Goal: Task Accomplishment & Management: Manage account settings

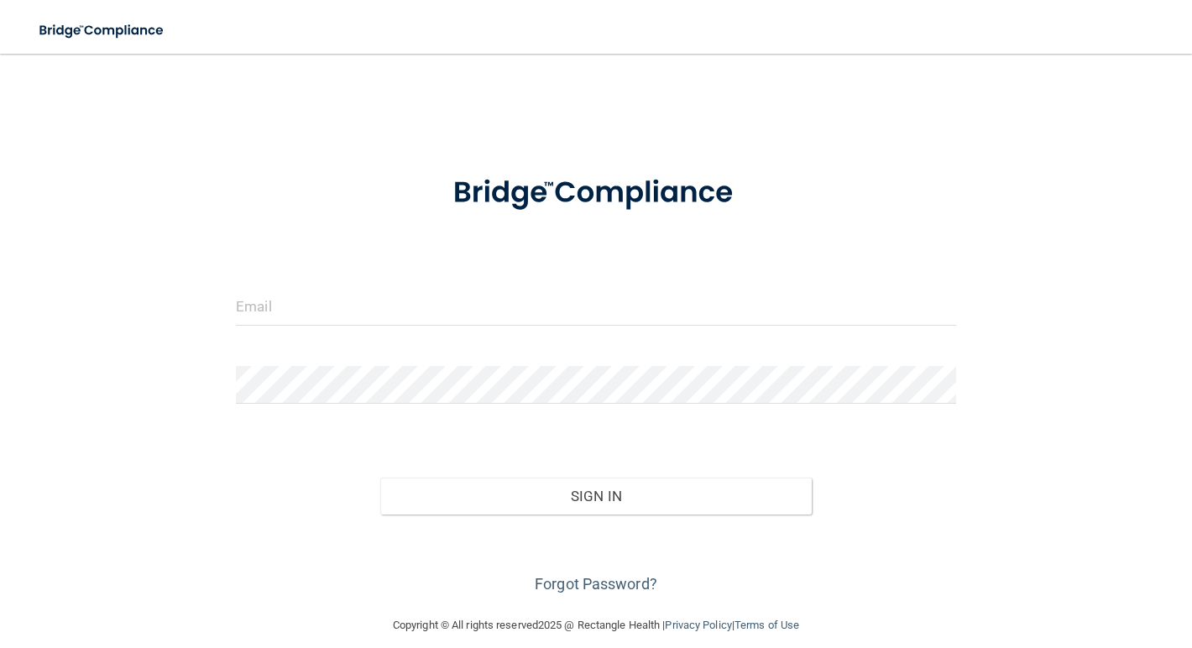
click at [425, 325] on div at bounding box center [596, 313] width 746 height 50
click at [433, 303] on input "email" at bounding box center [596, 307] width 720 height 38
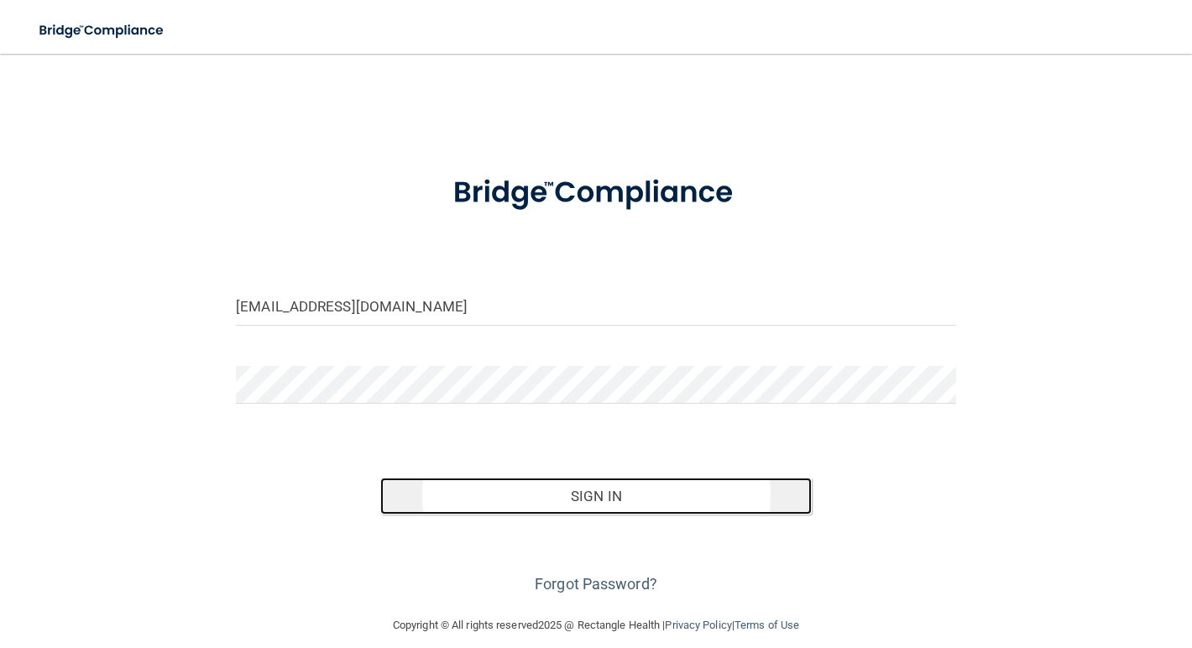
click at [542, 500] on button "Sign In" at bounding box center [596, 496] width 432 height 37
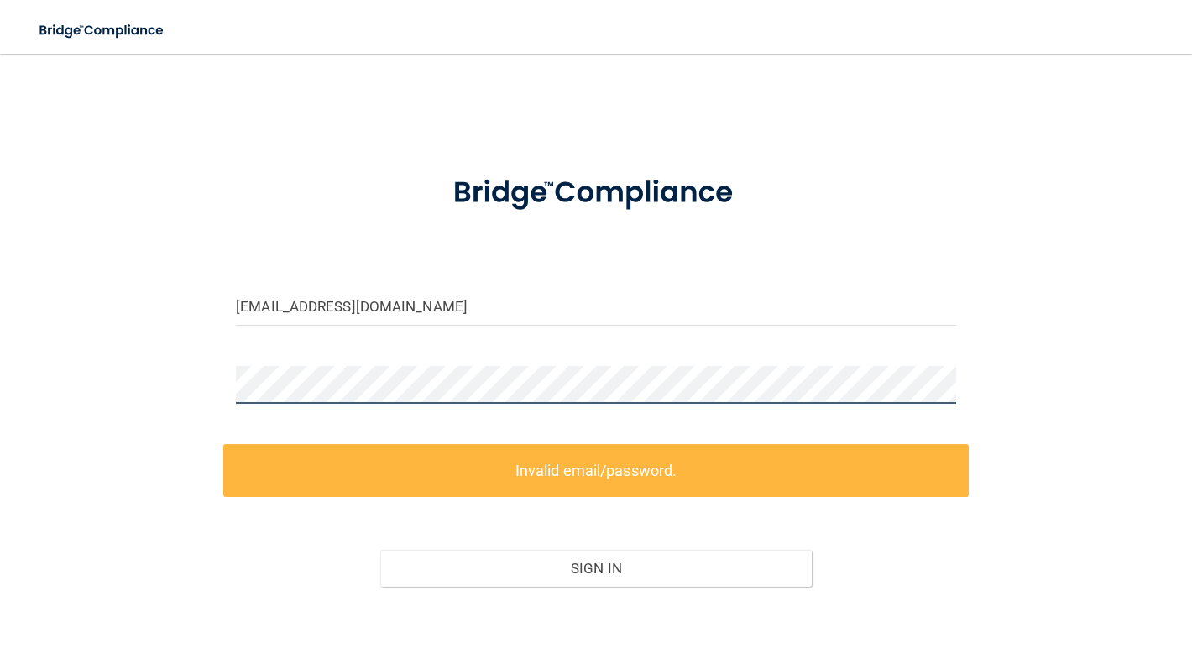
click at [80, 377] on div "[EMAIL_ADDRESS][DOMAIN_NAME] Invalid email/password. You don't have permission …" at bounding box center [596, 371] width 1125 height 600
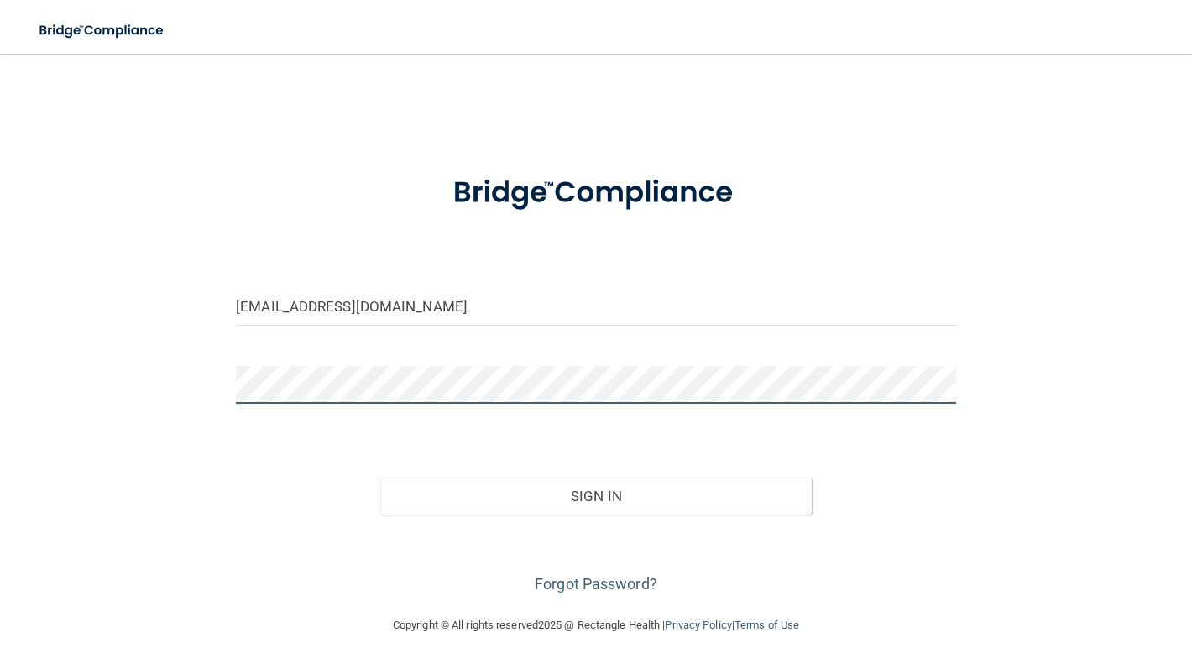
click at [380, 478] on button "Sign In" at bounding box center [596, 496] width 432 height 37
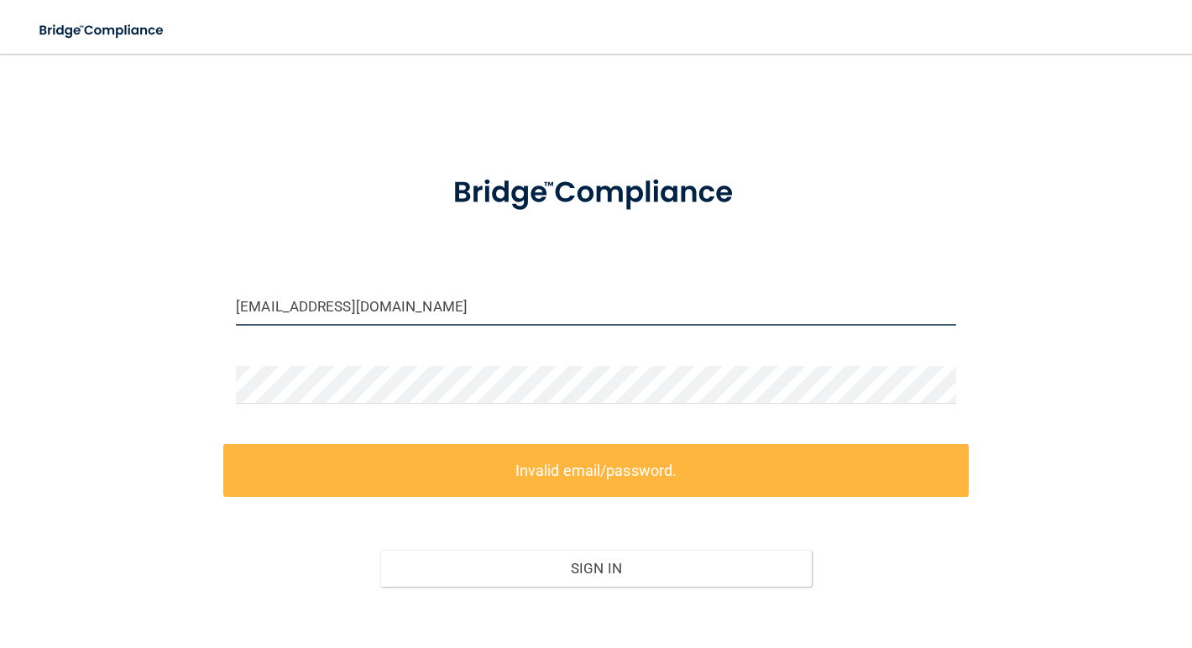
drag, startPoint x: 419, startPoint y: 306, endPoint x: 276, endPoint y: 306, distance: 142.7
click at [276, 306] on input "[EMAIL_ADDRESS][DOMAIN_NAME]" at bounding box center [596, 307] width 720 height 38
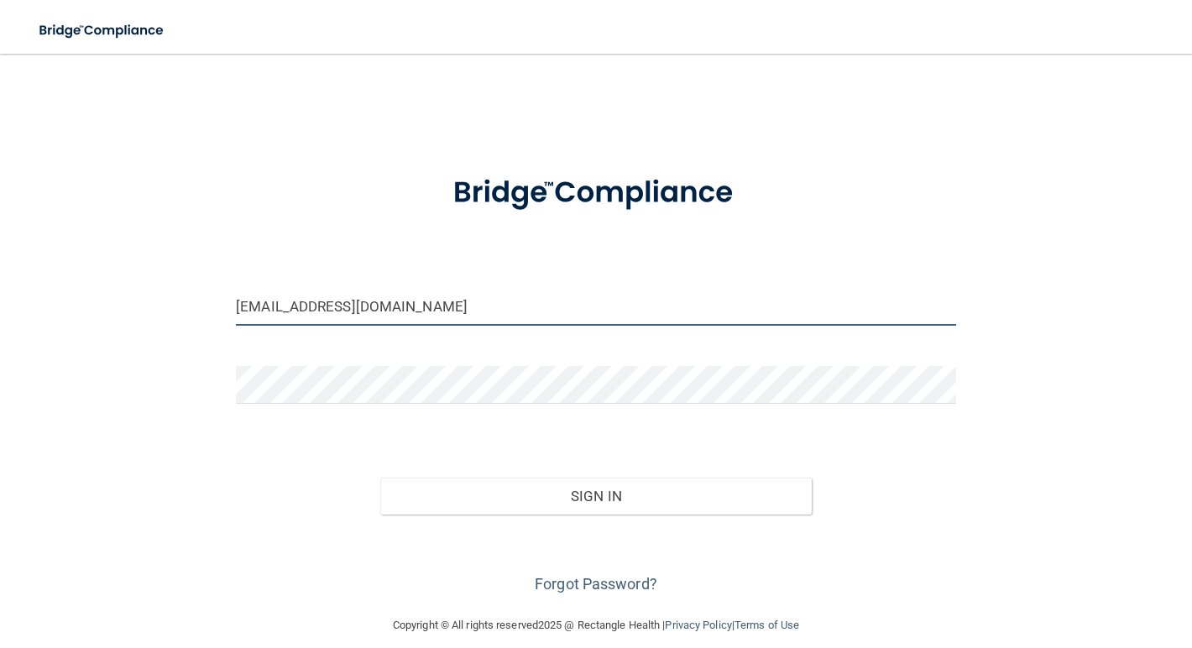
type input "[EMAIL_ADDRESS][DOMAIN_NAME]"
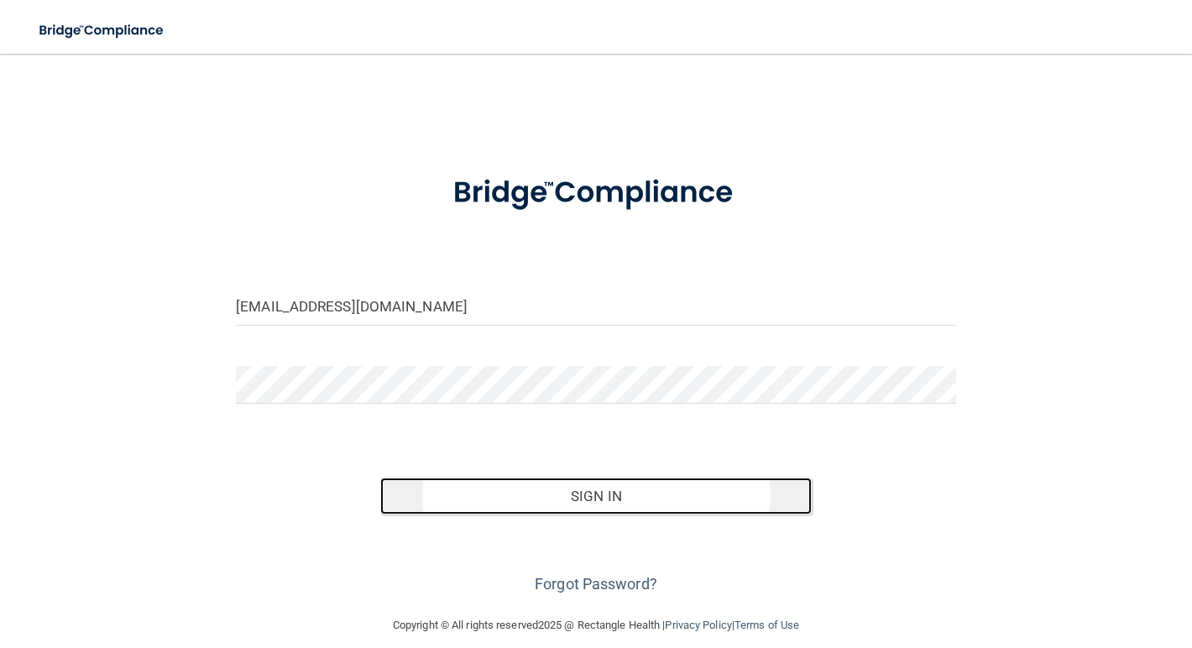
click at [563, 507] on button "Sign In" at bounding box center [596, 496] width 432 height 37
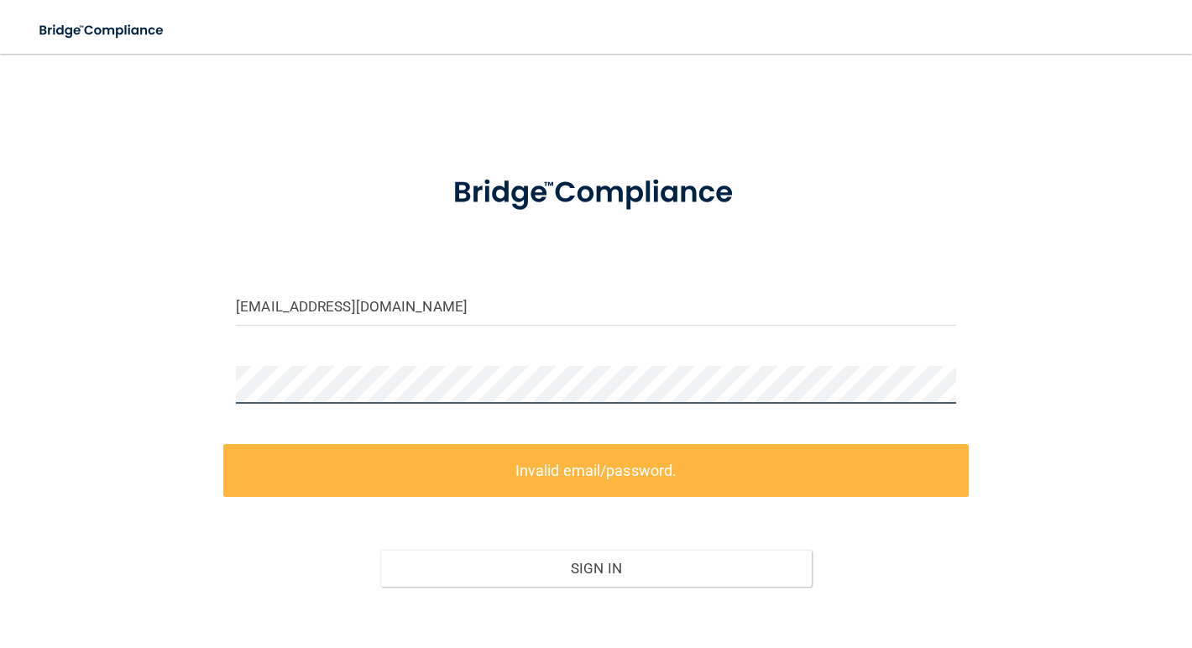
click at [160, 385] on div "caitlinatlindgren@gmail.com Invalid email/password. You don't have permission t…" at bounding box center [596, 371] width 1125 height 600
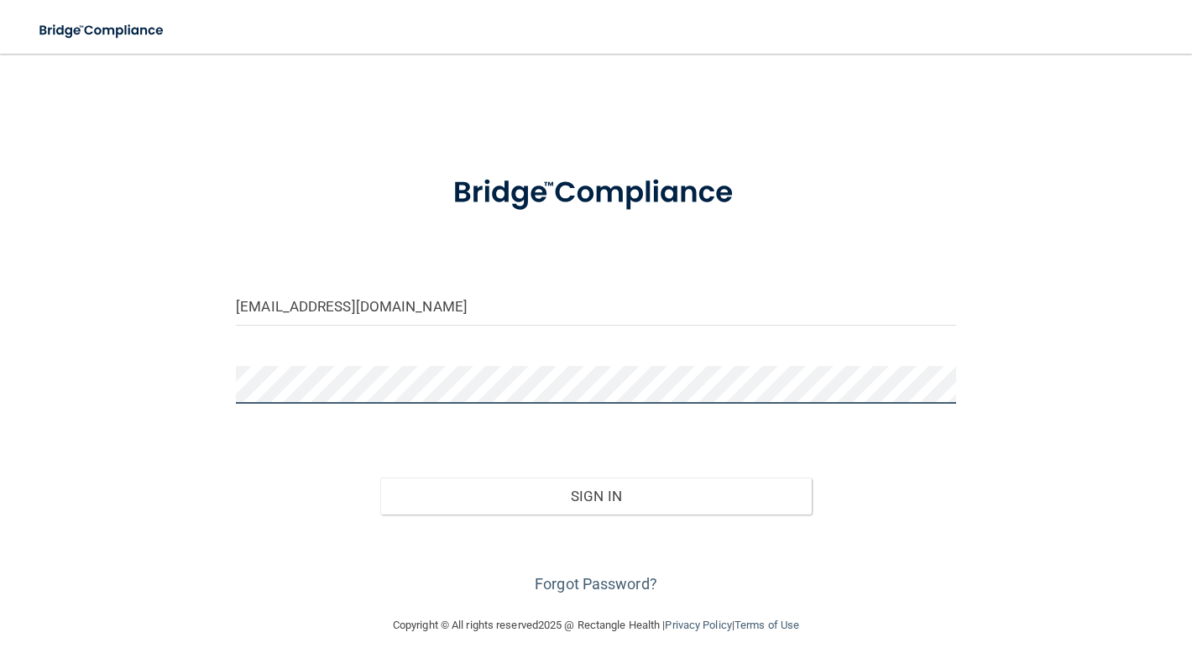
click at [380, 478] on button "Sign In" at bounding box center [596, 496] width 432 height 37
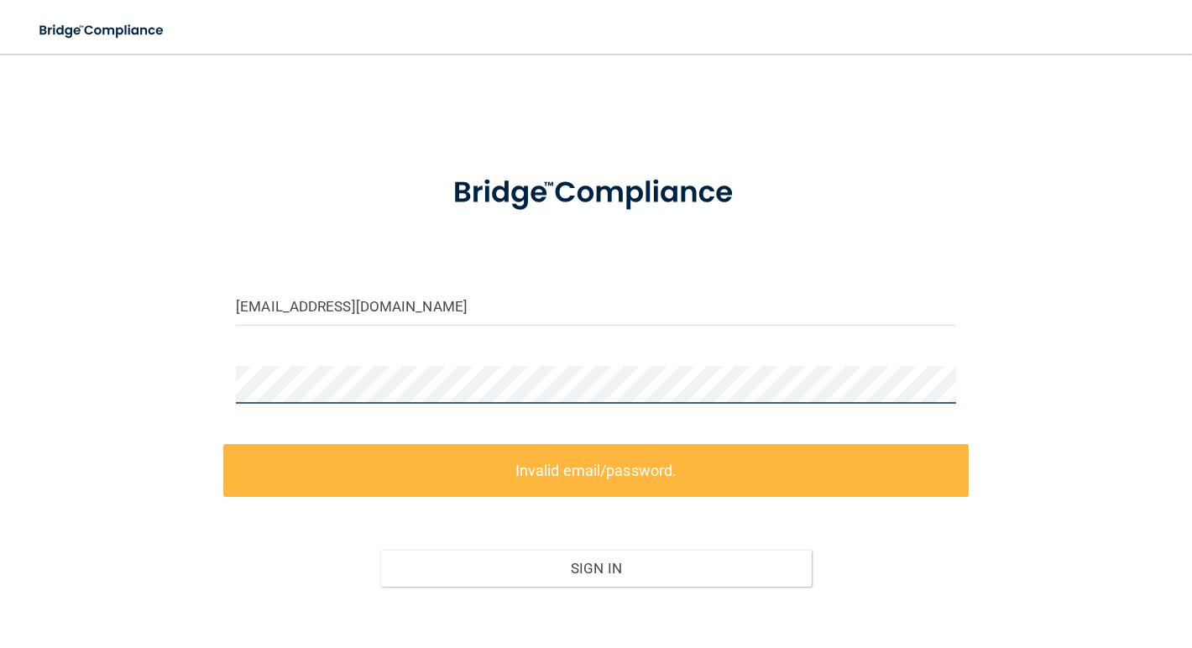
click at [133, 359] on div "caitlinatlindgren@gmail.com Invalid email/password. You don't have permission t…" at bounding box center [596, 371] width 1125 height 600
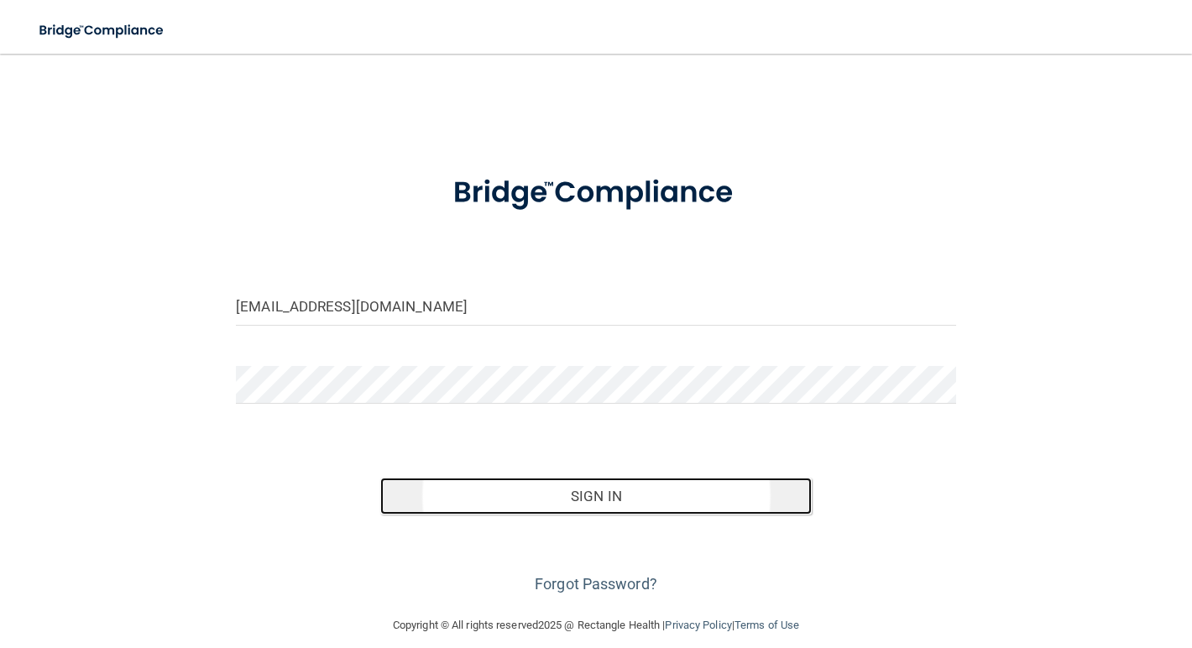
click at [518, 505] on button "Sign In" at bounding box center [596, 496] width 432 height 37
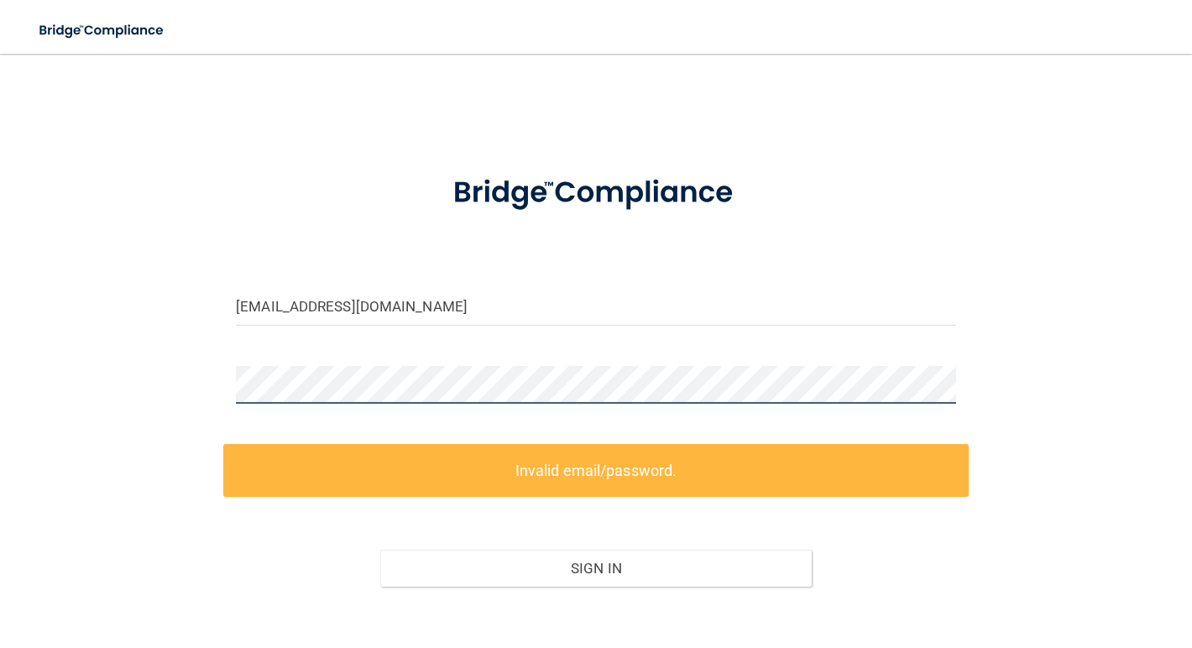
click at [214, 356] on div "caitlinatlindgren@gmail.com Invalid email/password. You don't have permission t…" at bounding box center [596, 371] width 1125 height 600
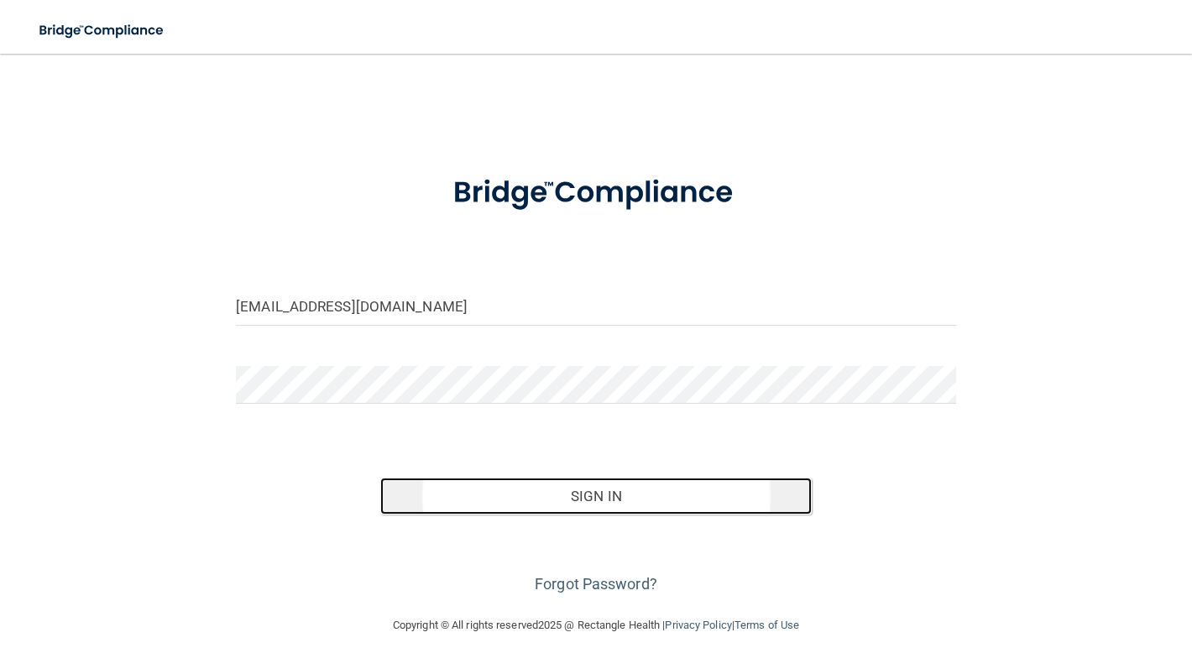
click at [421, 510] on button "Sign In" at bounding box center [596, 496] width 432 height 37
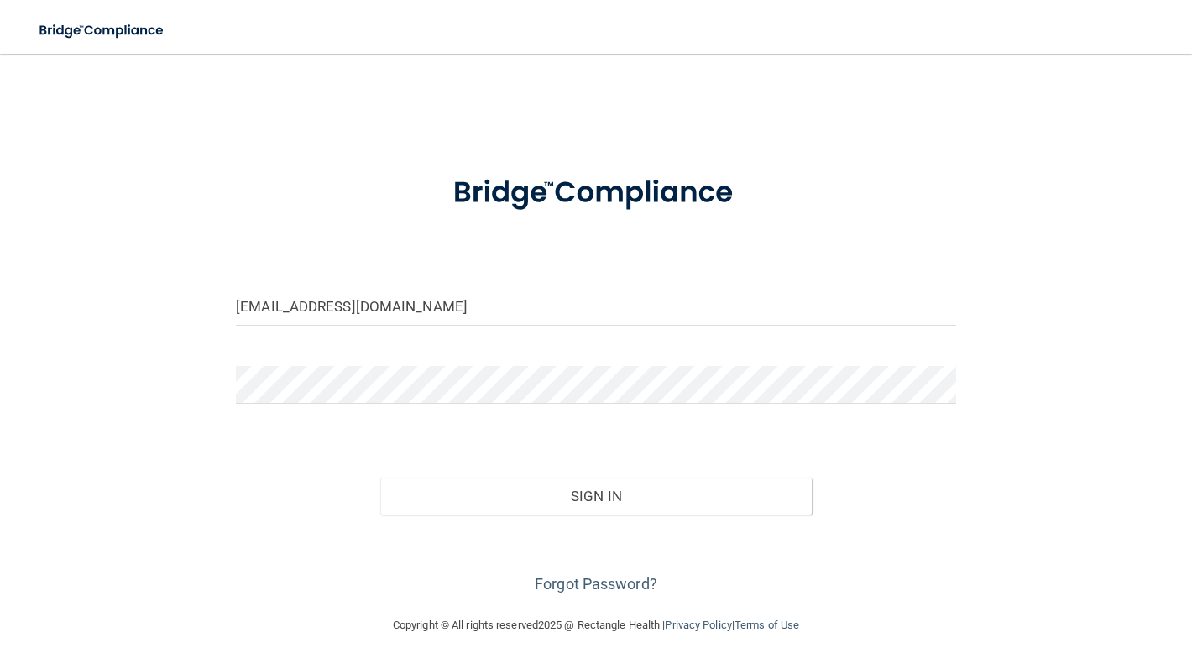
click at [546, 475] on div "Sign In" at bounding box center [596, 479] width 746 height 71
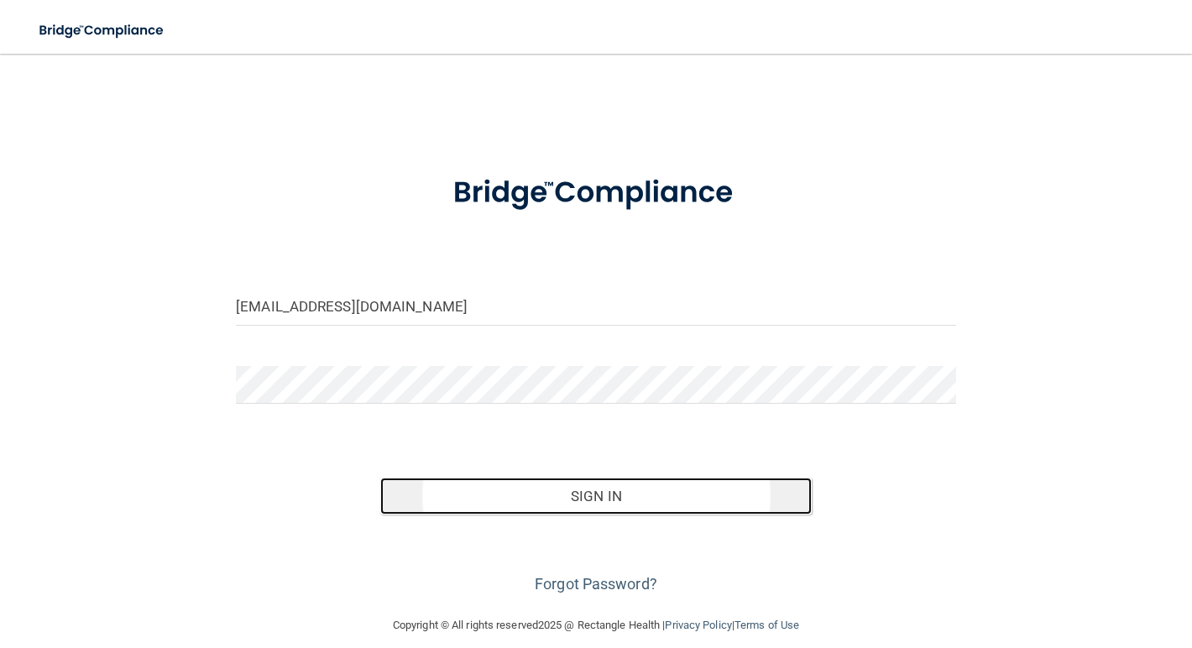
click at [540, 502] on button "Sign In" at bounding box center [596, 496] width 432 height 37
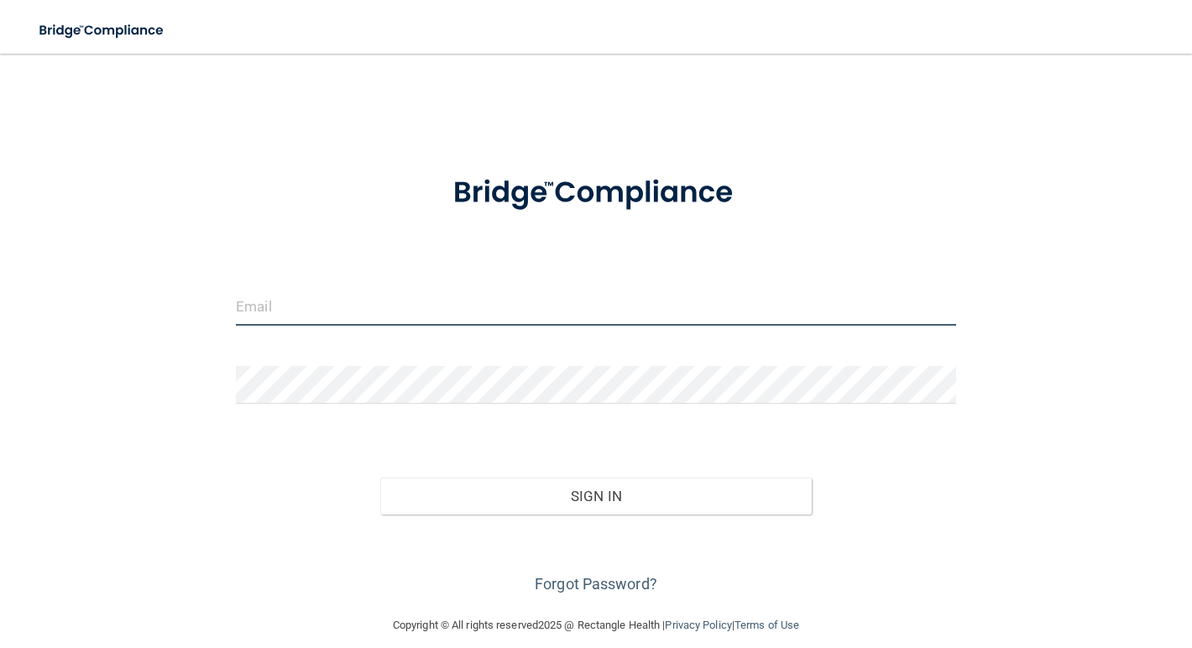
drag, startPoint x: 333, startPoint y: 309, endPoint x: 290, endPoint y: 305, distance: 43.9
click at [290, 305] on input "email" at bounding box center [596, 307] width 720 height 38
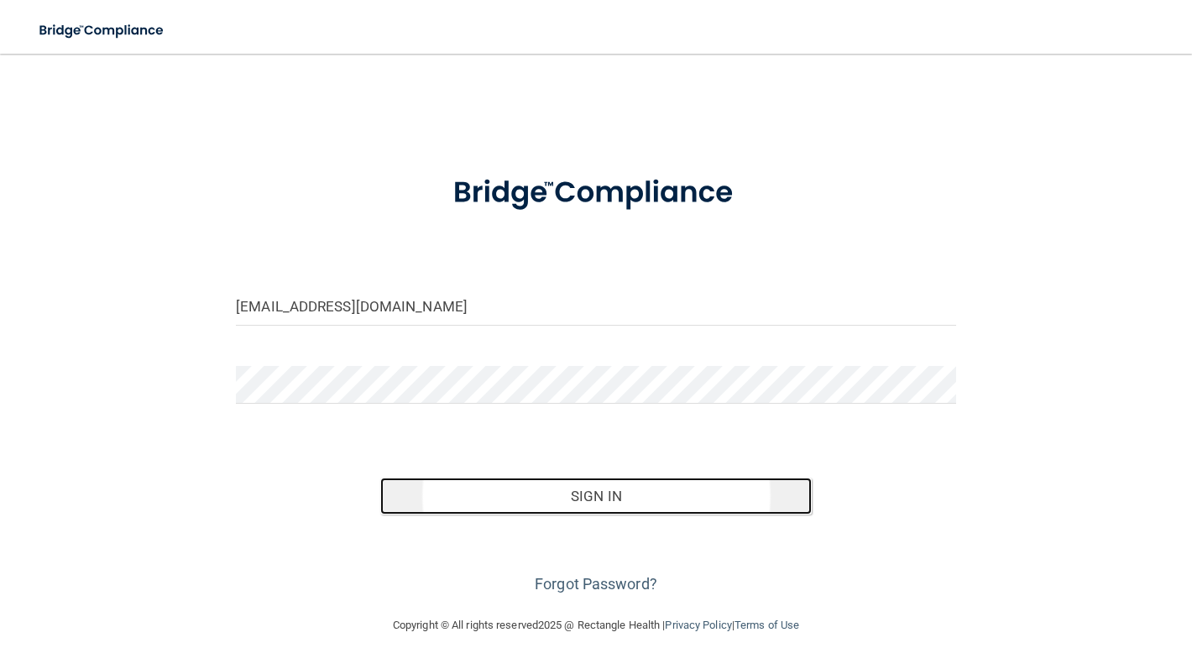
click at [427, 497] on button "Sign In" at bounding box center [596, 496] width 432 height 37
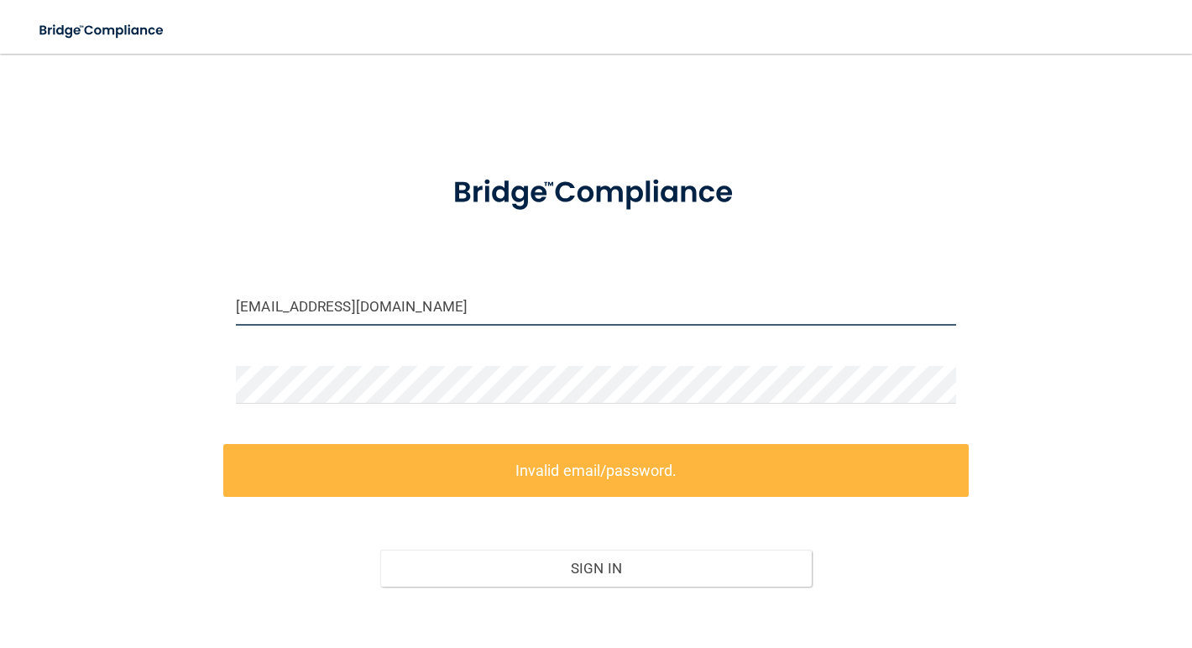
click at [452, 313] on input "[EMAIL_ADDRESS][DOMAIN_NAME]" at bounding box center [596, 307] width 720 height 38
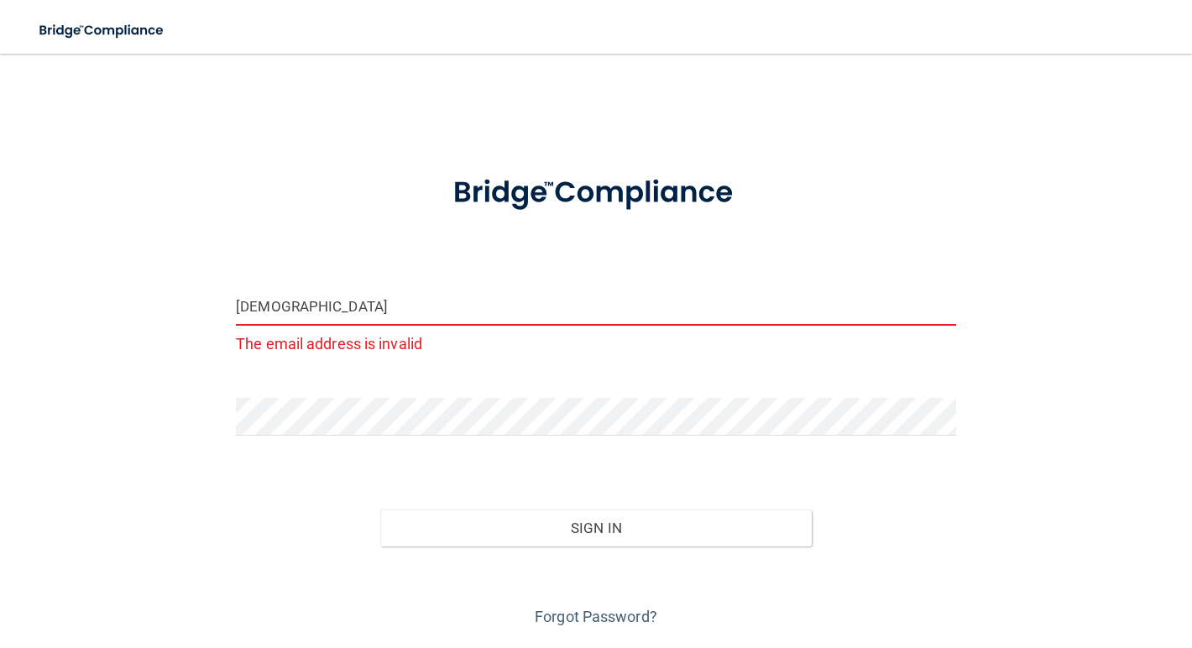
type input "[EMAIL_ADDRESS][DOMAIN_NAME]"
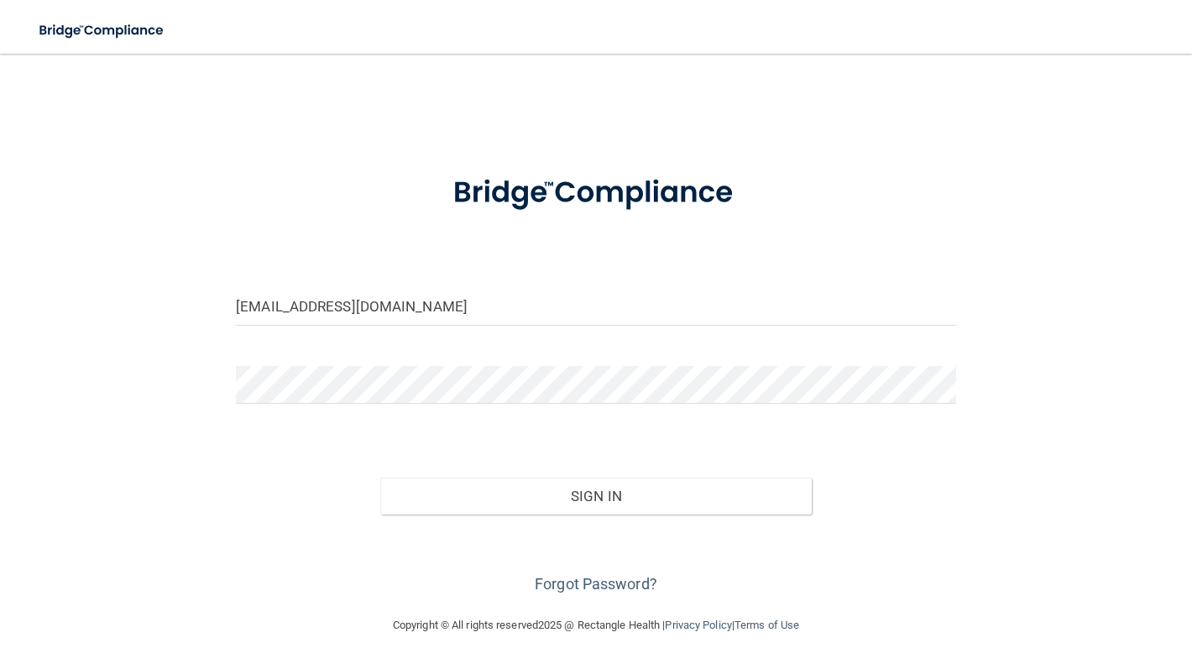
click at [259, 417] on form "[EMAIL_ADDRESS][DOMAIN_NAME] Invalid email/password. You don't have permission …" at bounding box center [596, 376] width 720 height 444
click at [159, 387] on div "[EMAIL_ADDRESS][DOMAIN_NAME] Invalid email/password. You don't have permission …" at bounding box center [596, 335] width 1125 height 528
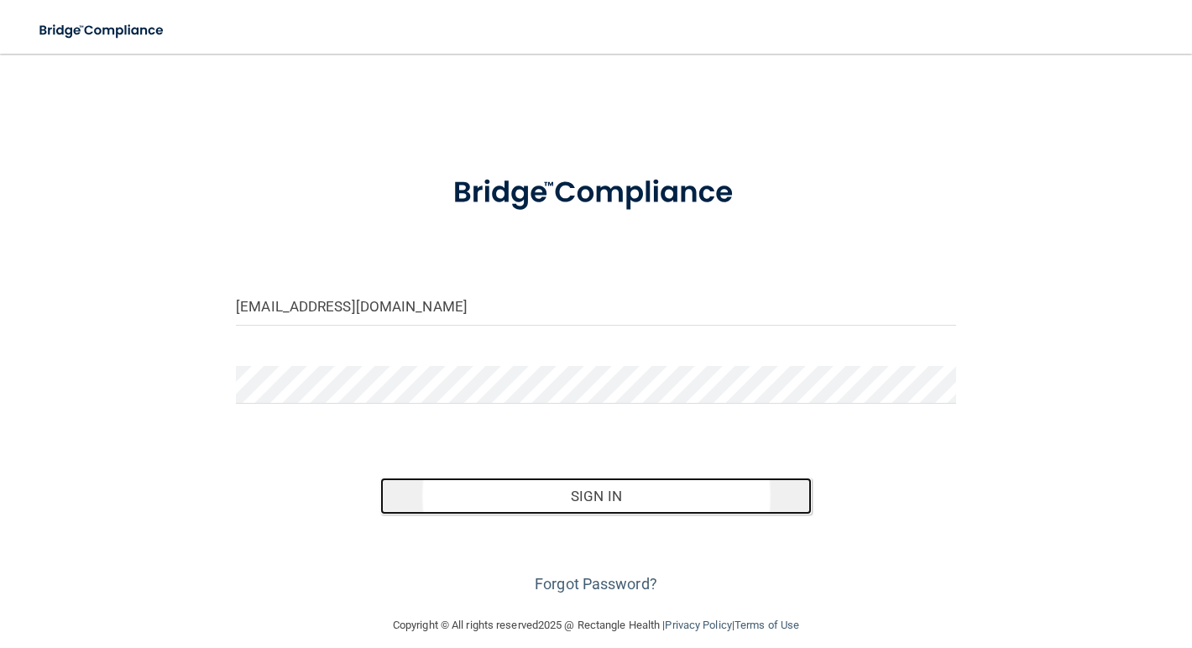
click at [553, 509] on button "Sign In" at bounding box center [596, 496] width 432 height 37
